Goal: Information Seeking & Learning: Check status

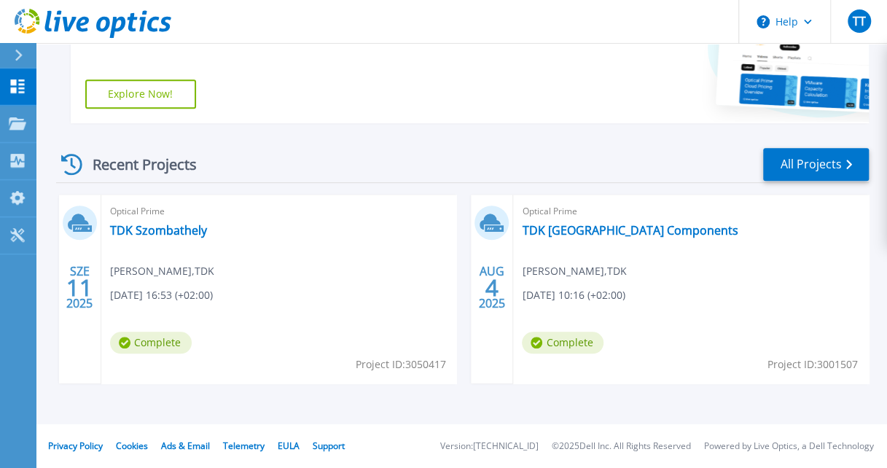
scroll to position [324, 0]
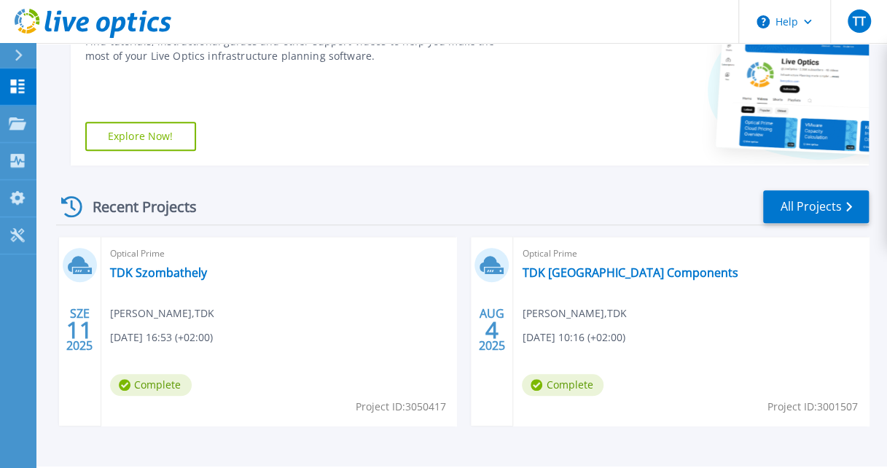
click at [77, 204] on icon at bounding box center [71, 206] width 21 height 21
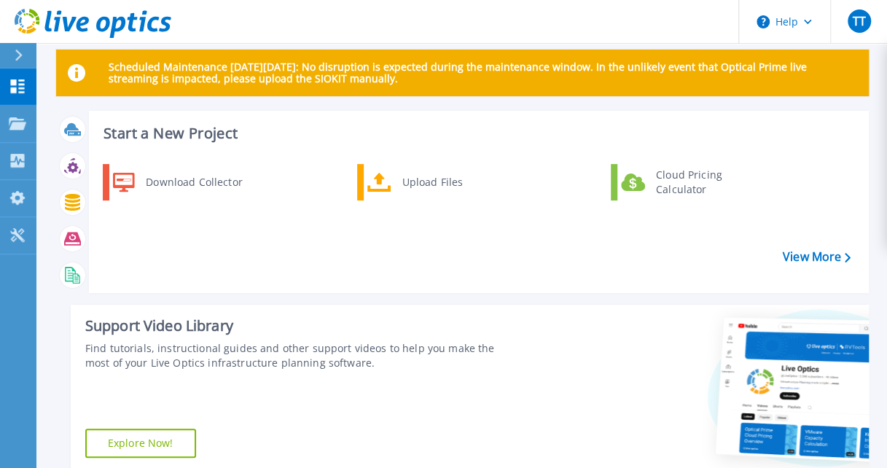
scroll to position [0, 0]
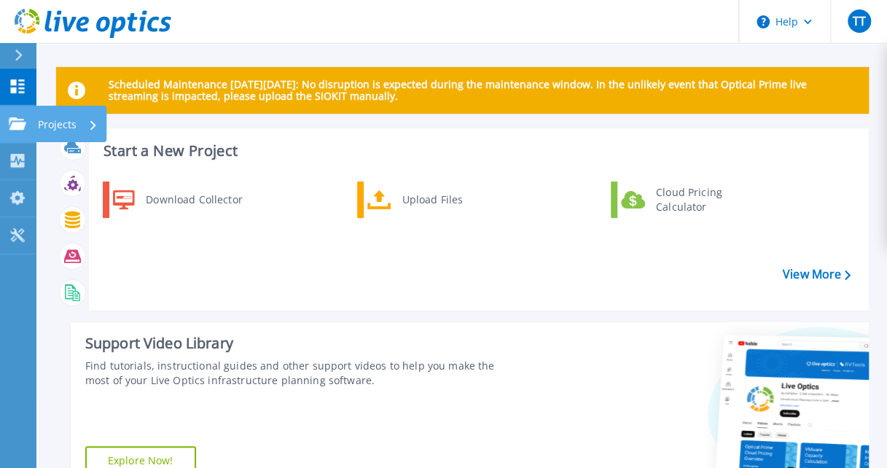
click at [16, 118] on icon at bounding box center [18, 123] width 18 height 12
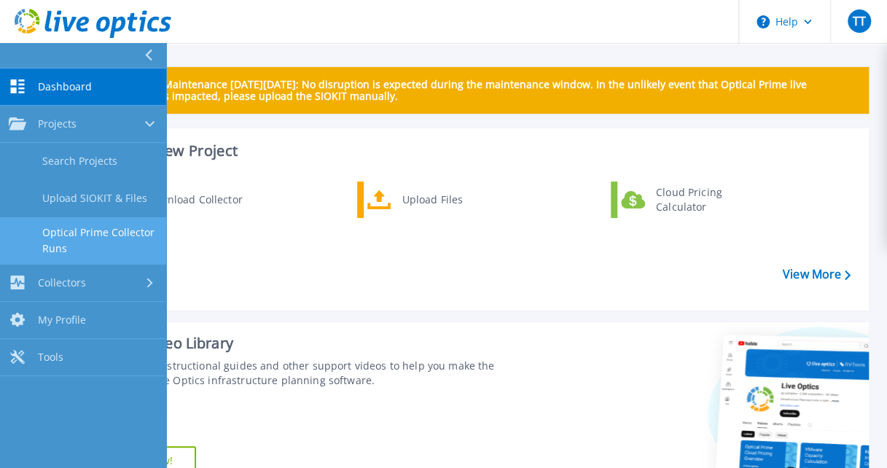
click at [92, 227] on link "Optical Prime Collector Runs" at bounding box center [83, 240] width 166 height 47
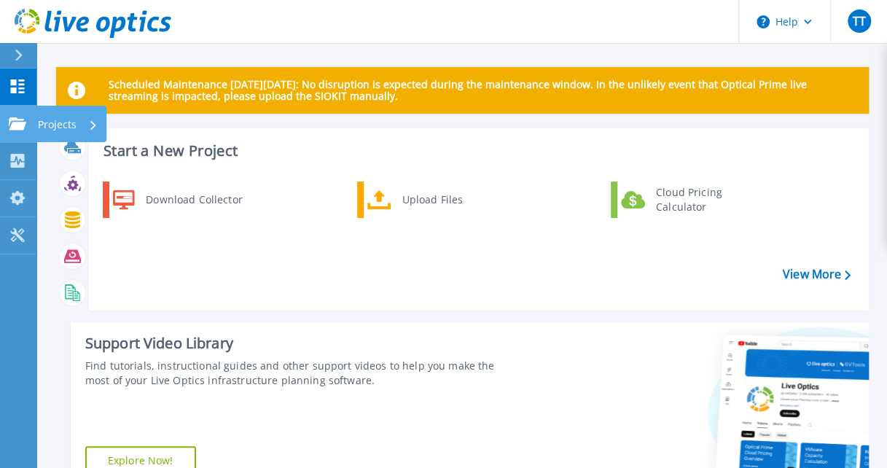
click at [13, 118] on icon at bounding box center [18, 123] width 18 height 12
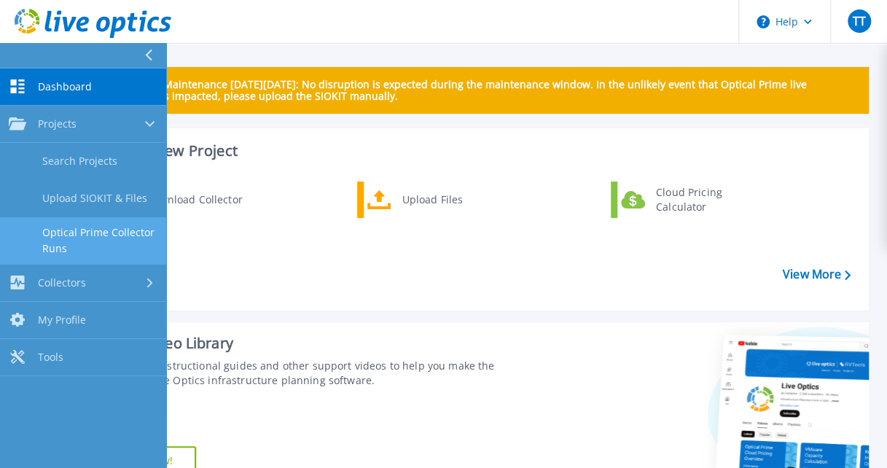
click at [61, 230] on link "Optical Prime Collector Runs" at bounding box center [83, 240] width 166 height 47
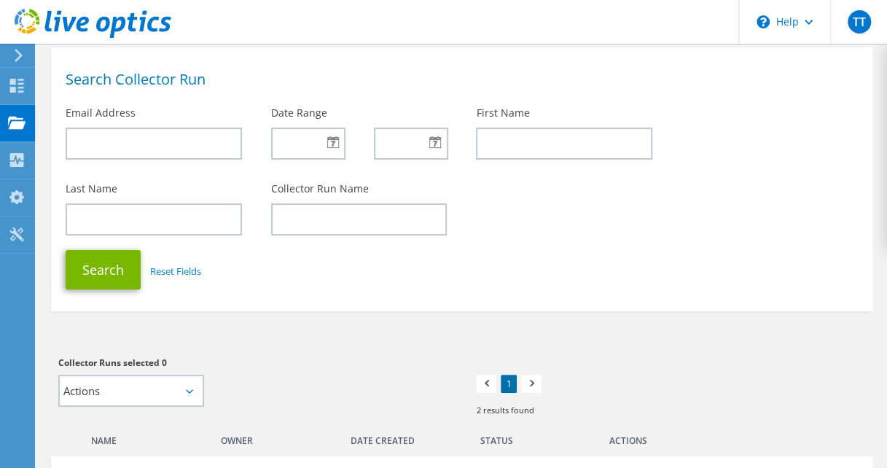
scroll to position [66, 0]
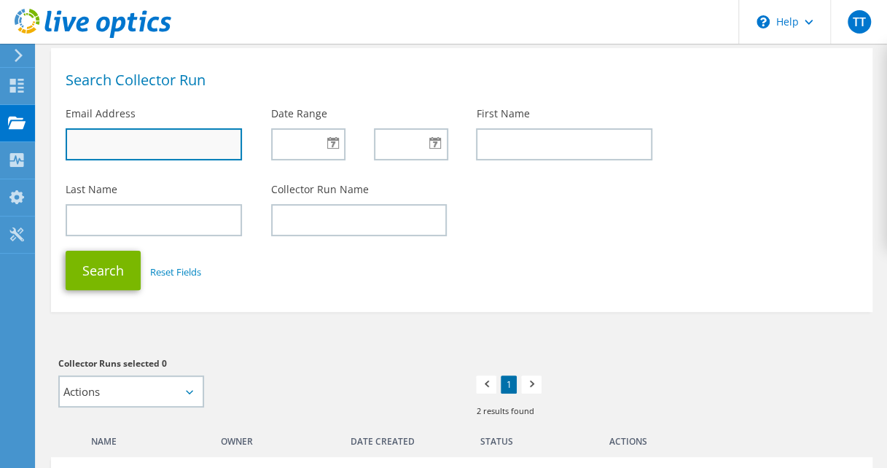
click at [145, 143] on input "text" at bounding box center [154, 144] width 176 height 32
click at [217, 144] on input "text" at bounding box center [154, 144] width 176 height 32
type input "t"
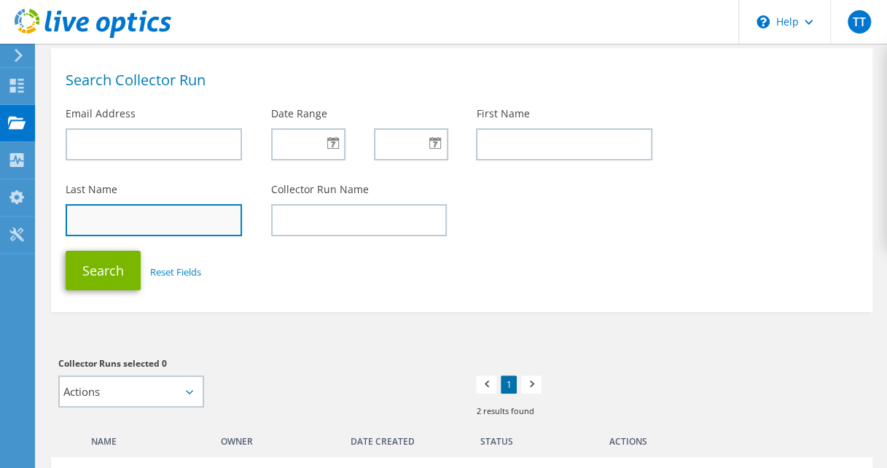
click at [154, 222] on input "text" at bounding box center [154, 220] width 176 height 32
type input "Tarlacz"
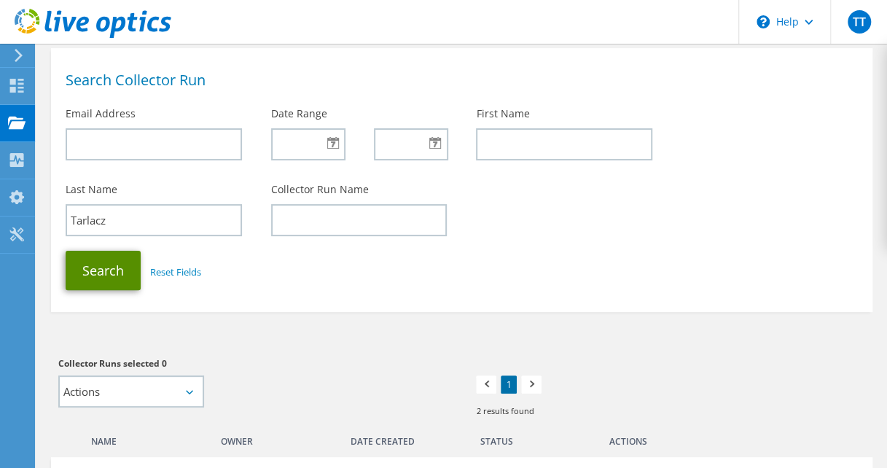
click at [112, 288] on button "Search" at bounding box center [103, 270] width 75 height 39
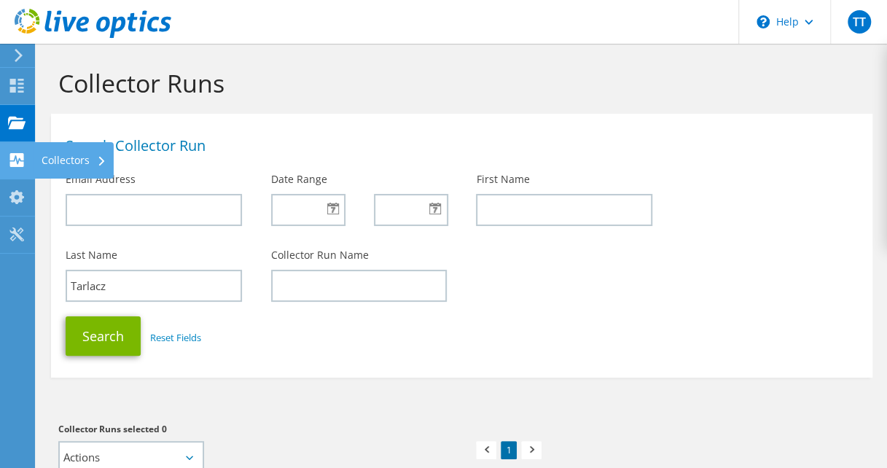
click at [18, 166] on use at bounding box center [17, 160] width 14 height 14
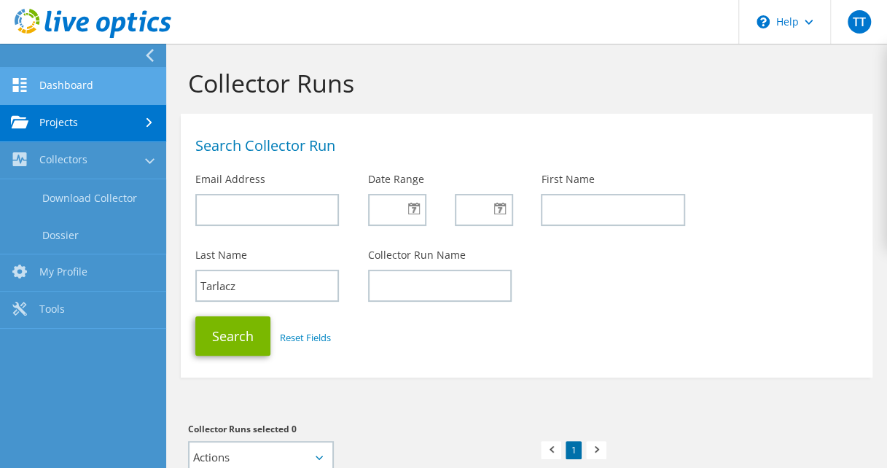
click at [52, 80] on link "Dashboard" at bounding box center [83, 86] width 166 height 37
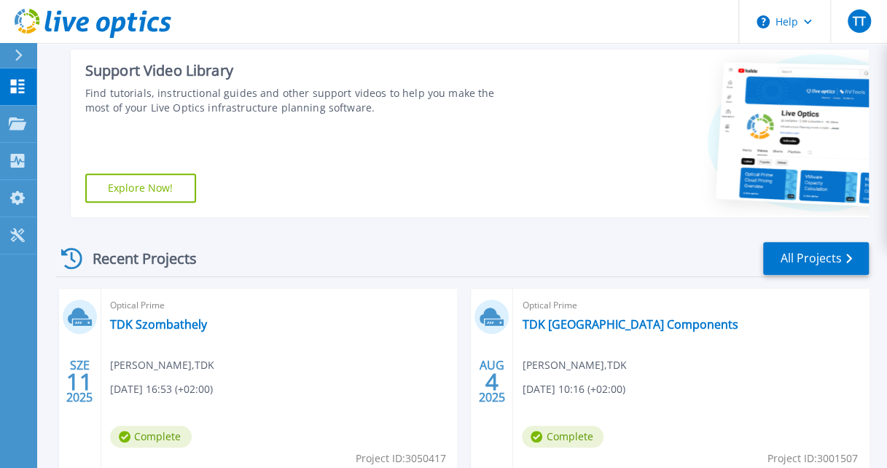
scroll to position [367, 0]
